Goal: Task Accomplishment & Management: Use online tool/utility

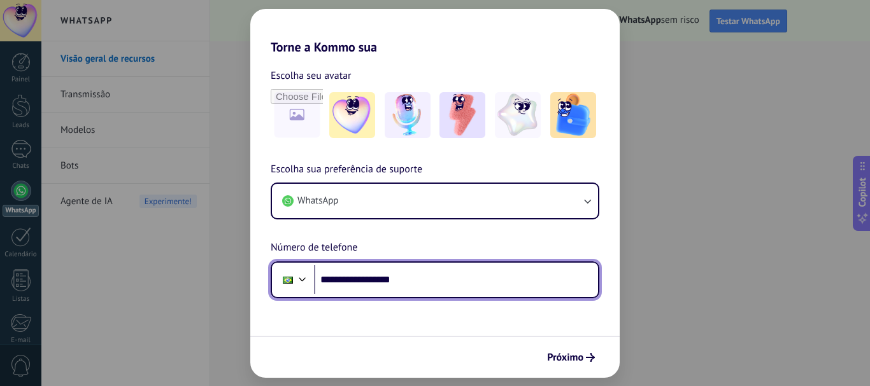
drag, startPoint x: 361, startPoint y: 280, endPoint x: 392, endPoint y: 267, distance: 33.7
click at [362, 279] on input "**********" at bounding box center [456, 279] width 284 height 29
type input "**********"
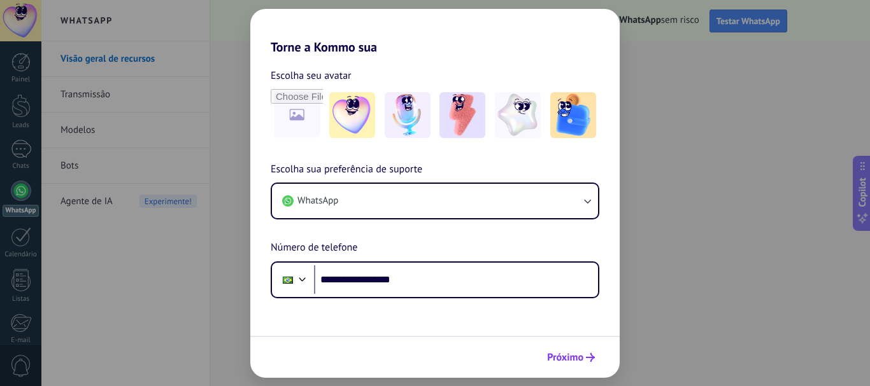
click at [586, 359] on icon "submit" at bounding box center [590, 357] width 9 height 9
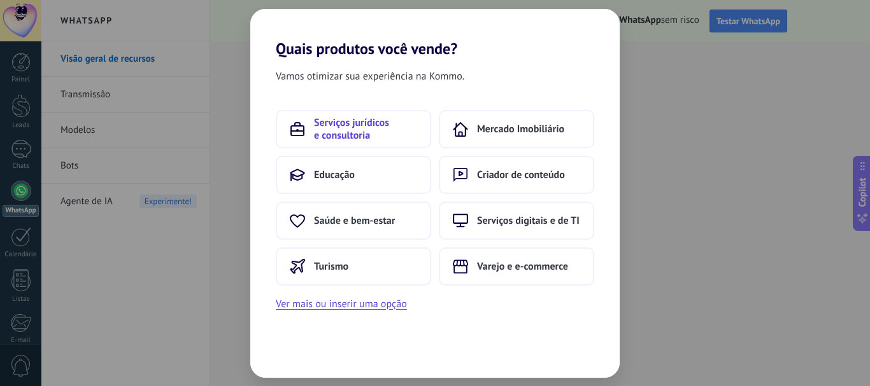
click at [375, 135] on span "Serviços jurídicos e consultoria" at bounding box center [365, 129] width 103 height 25
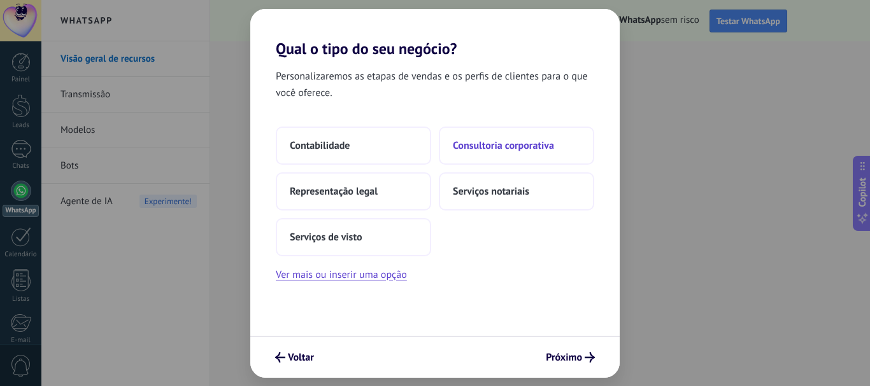
click at [467, 141] on span "Consultoria corporativa" at bounding box center [503, 145] width 101 height 13
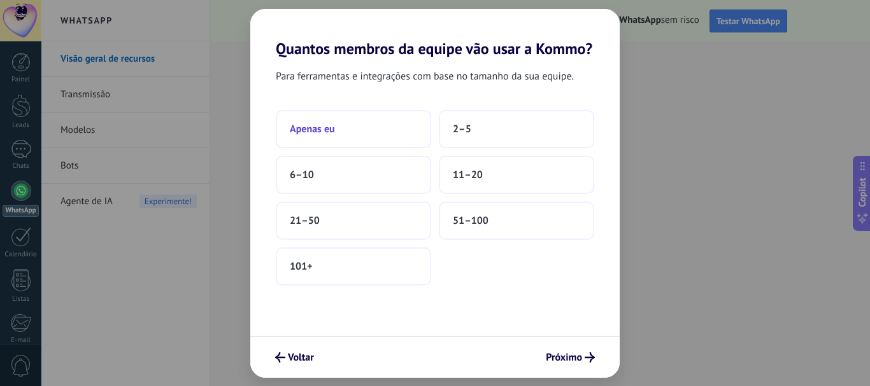
click at [353, 136] on button "Apenas eu" at bounding box center [353, 129] width 155 height 38
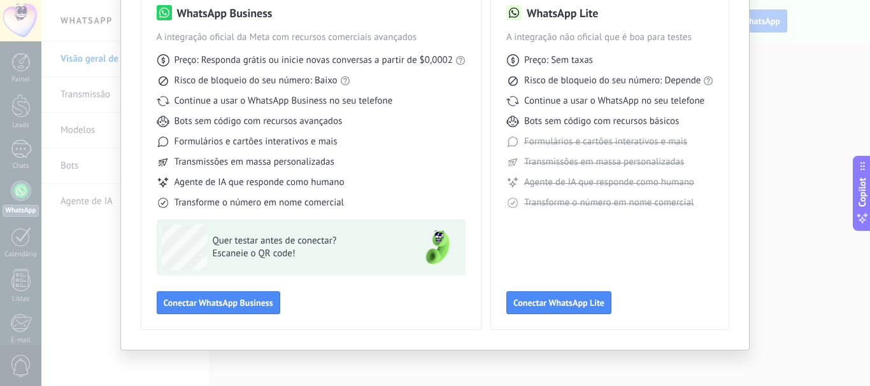
scroll to position [113, 0]
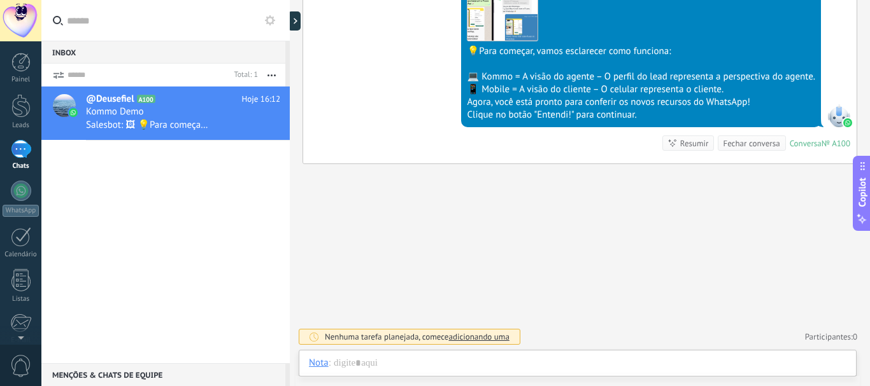
scroll to position [19, 0]
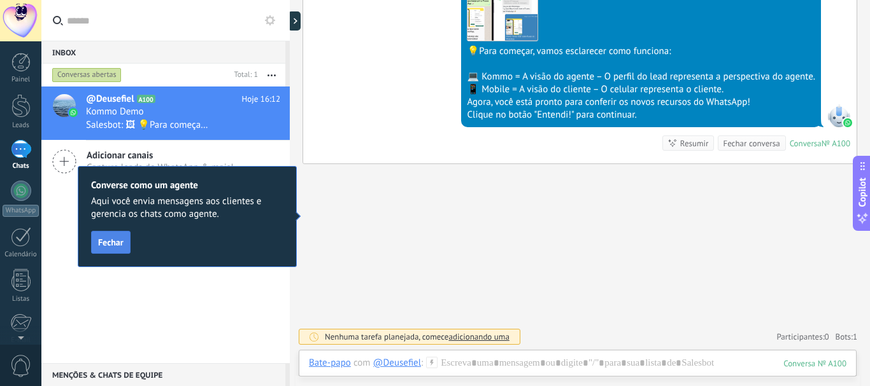
click at [115, 235] on button "Fechar" at bounding box center [110, 242] width 39 height 23
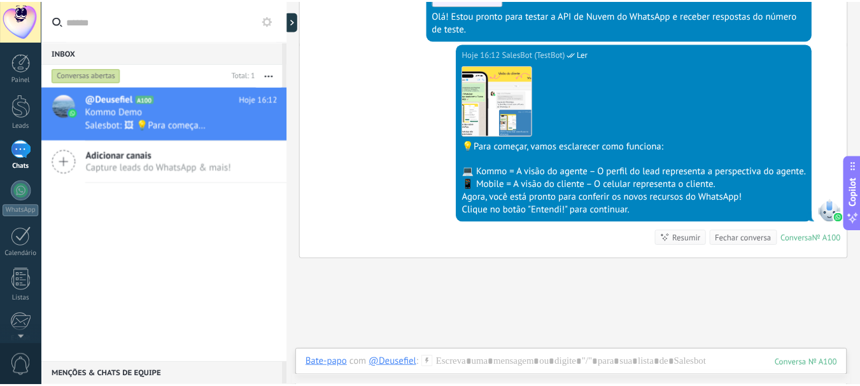
scroll to position [368, 0]
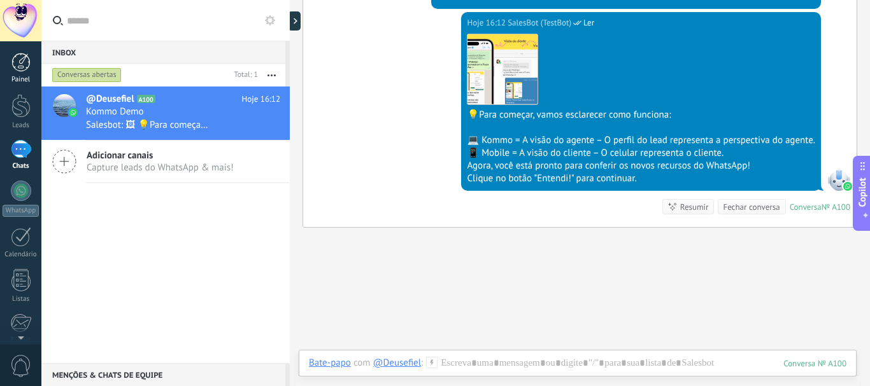
click at [19, 78] on div "Painel" at bounding box center [21, 80] width 37 height 8
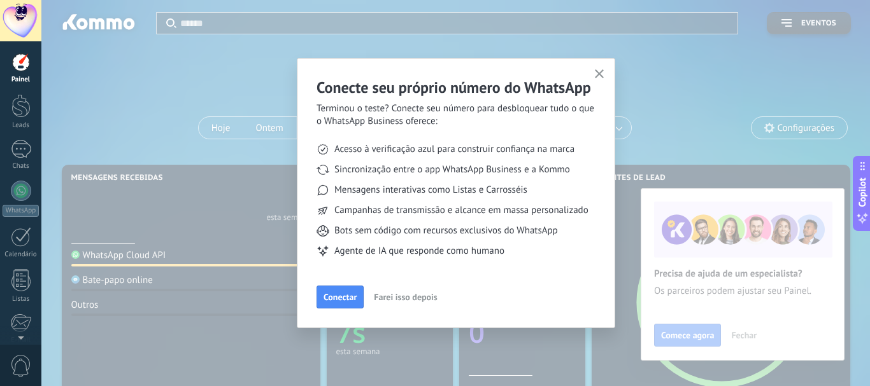
click at [381, 295] on span "Farei isso depois" at bounding box center [405, 297] width 63 height 9
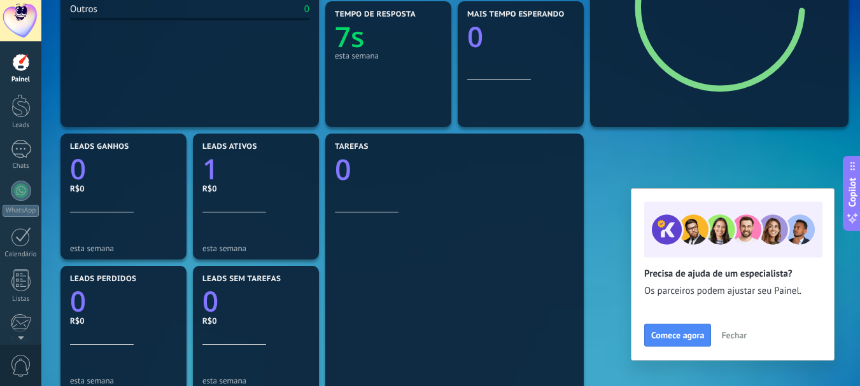
scroll to position [318, 0]
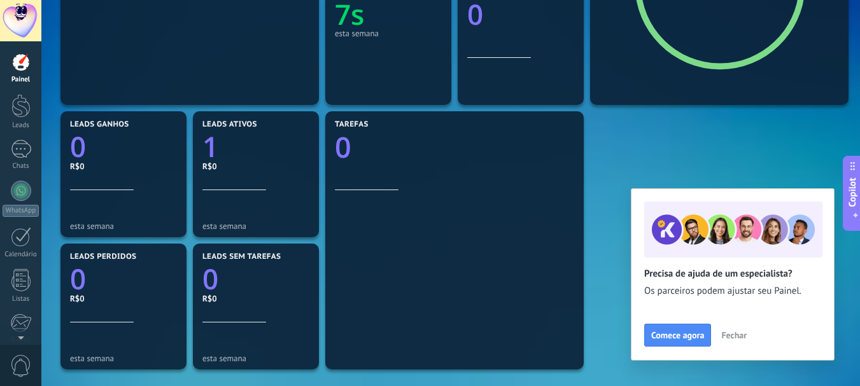
click at [742, 331] on span "Fechar" at bounding box center [733, 335] width 25 height 9
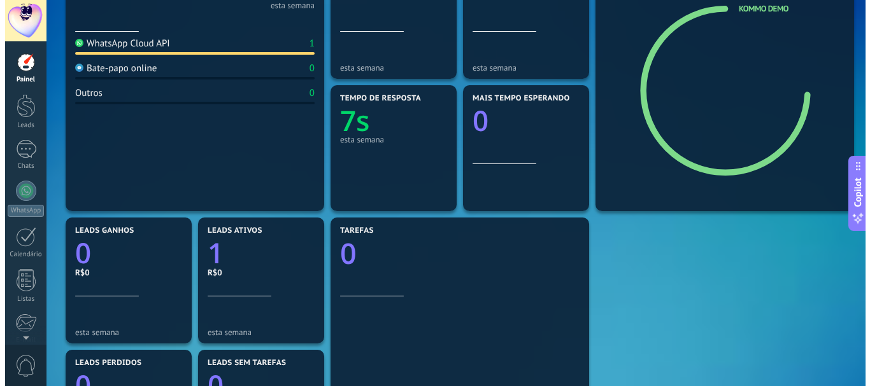
scroll to position [64, 0]
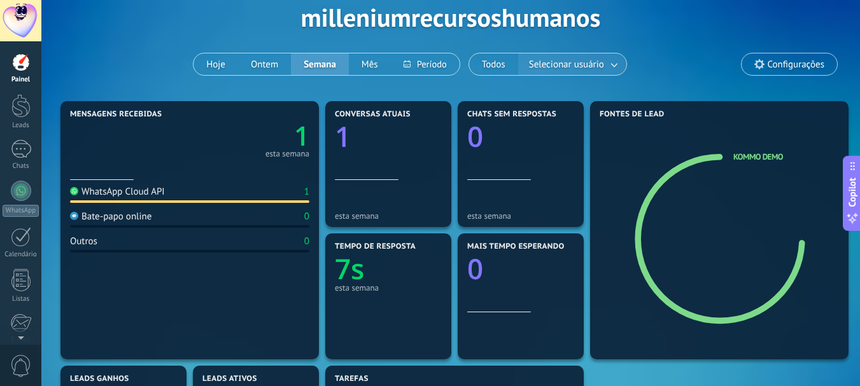
click at [539, 67] on span "Selecionar usuário" at bounding box center [567, 64] width 80 height 17
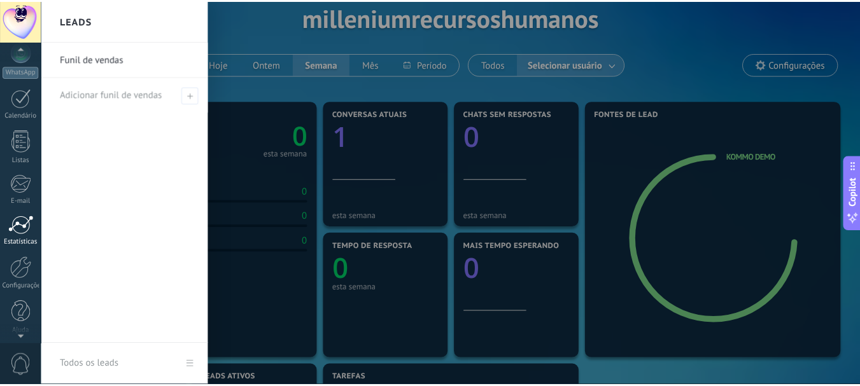
scroll to position [143, 0]
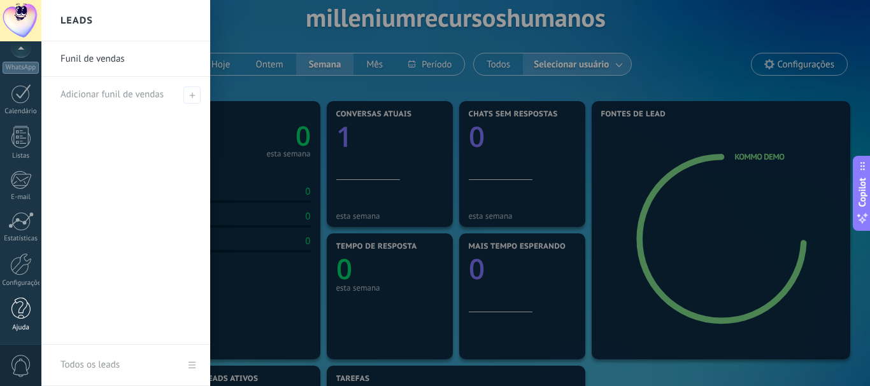
click at [15, 304] on div at bounding box center [20, 309] width 19 height 22
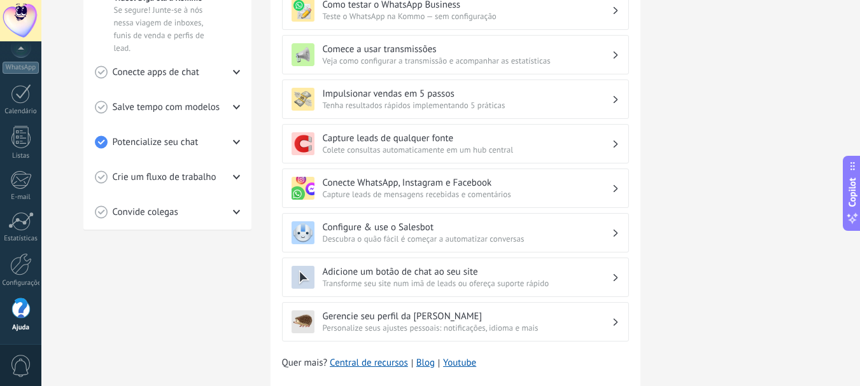
scroll to position [406, 0]
